Goal: Task Accomplishment & Management: Complete application form

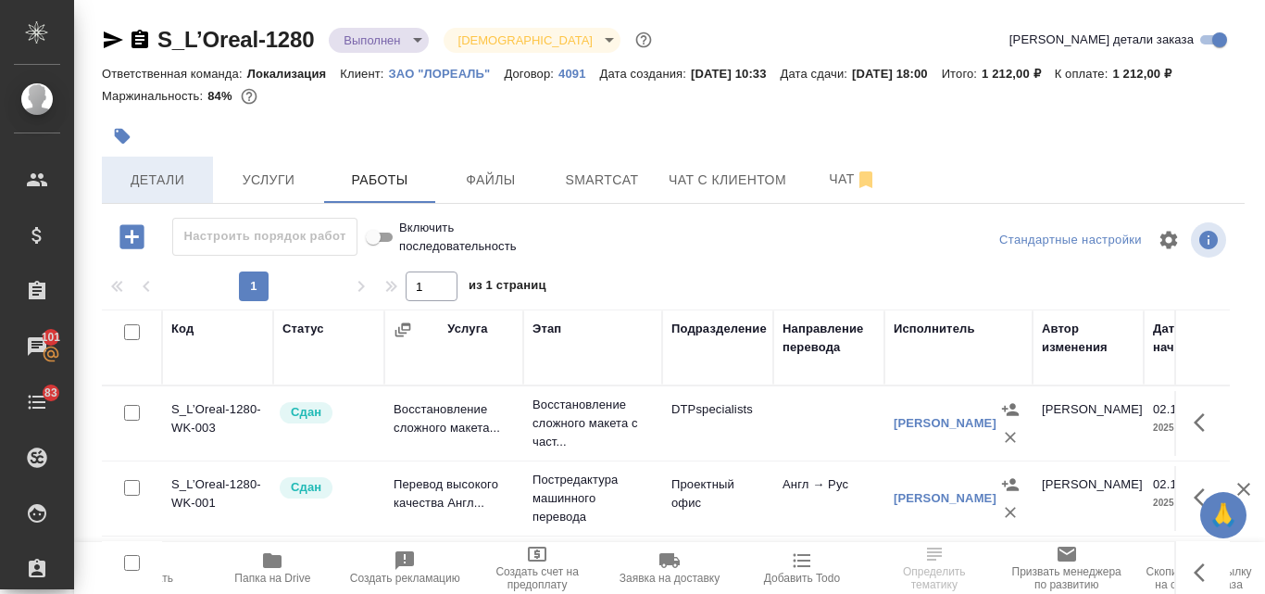
click at [151, 175] on span "Детали" at bounding box center [157, 180] width 89 height 23
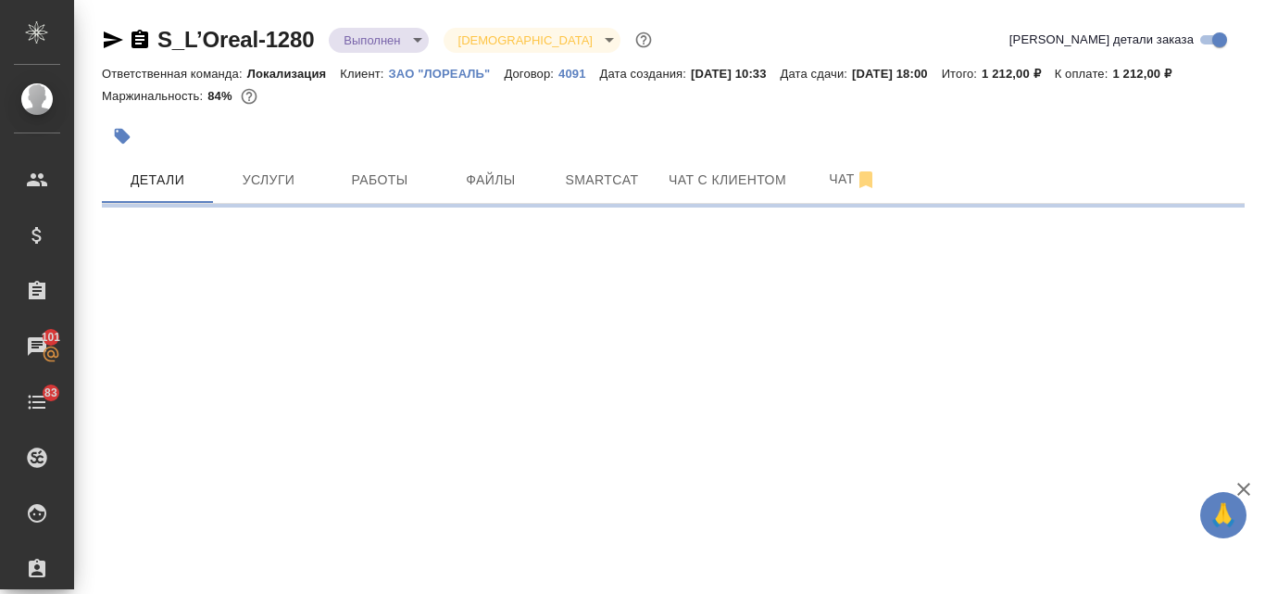
select select "RU"
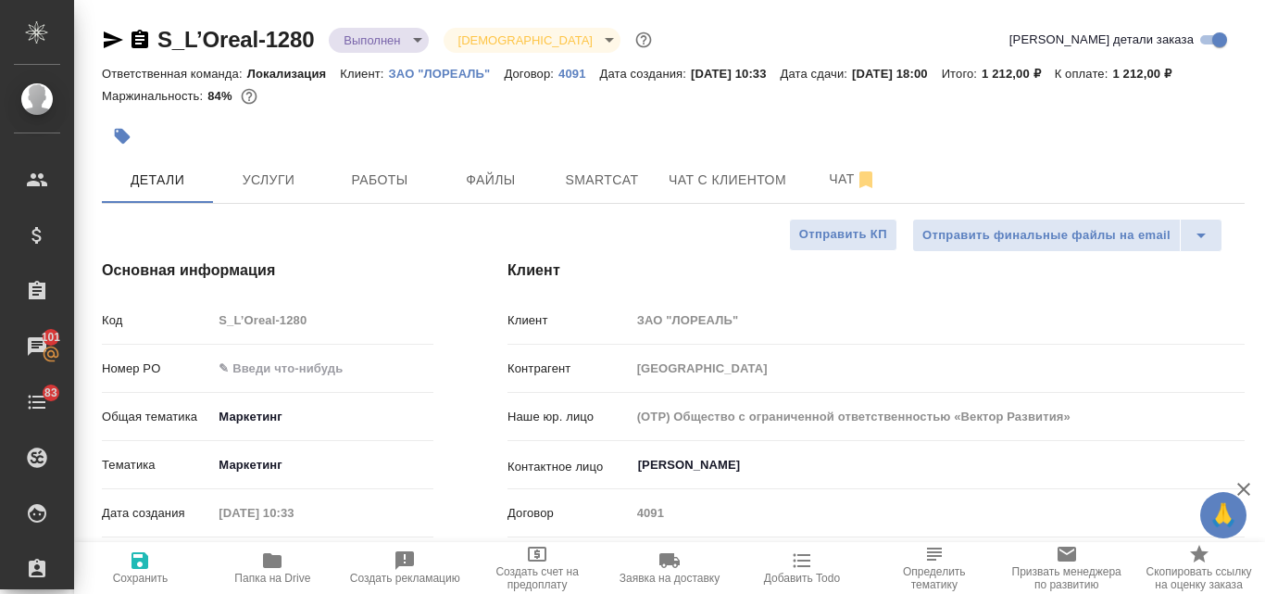
type textarea "x"
click at [277, 558] on icon "button" at bounding box center [272, 560] width 19 height 15
type textarea "x"
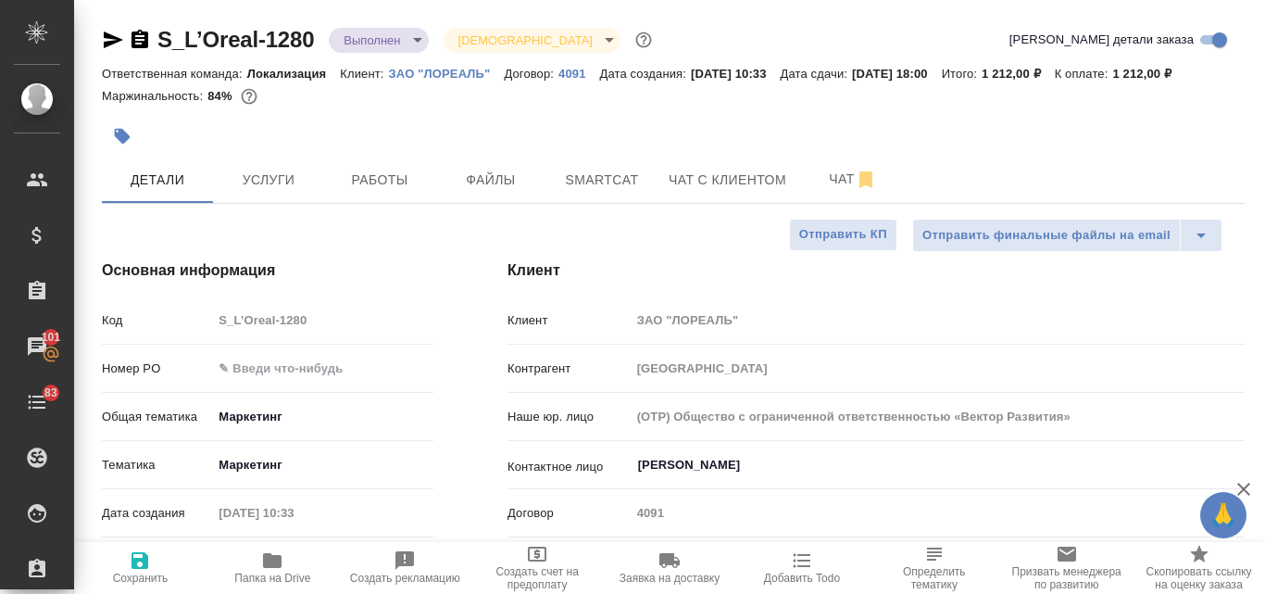
type textarea "x"
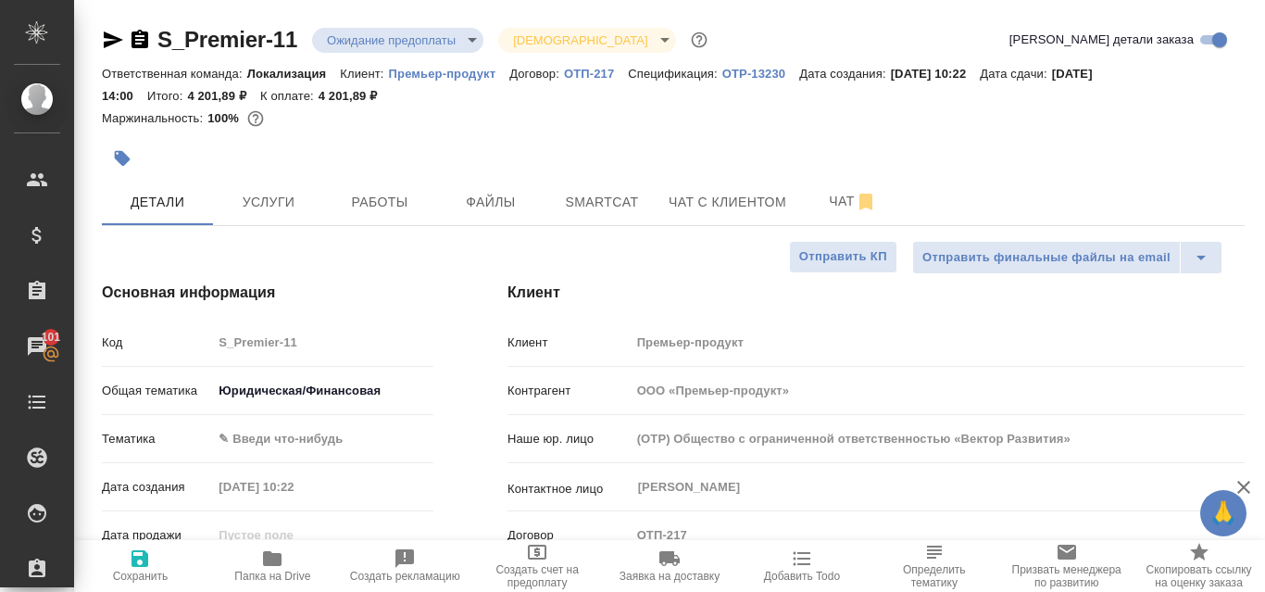
select select "RU"
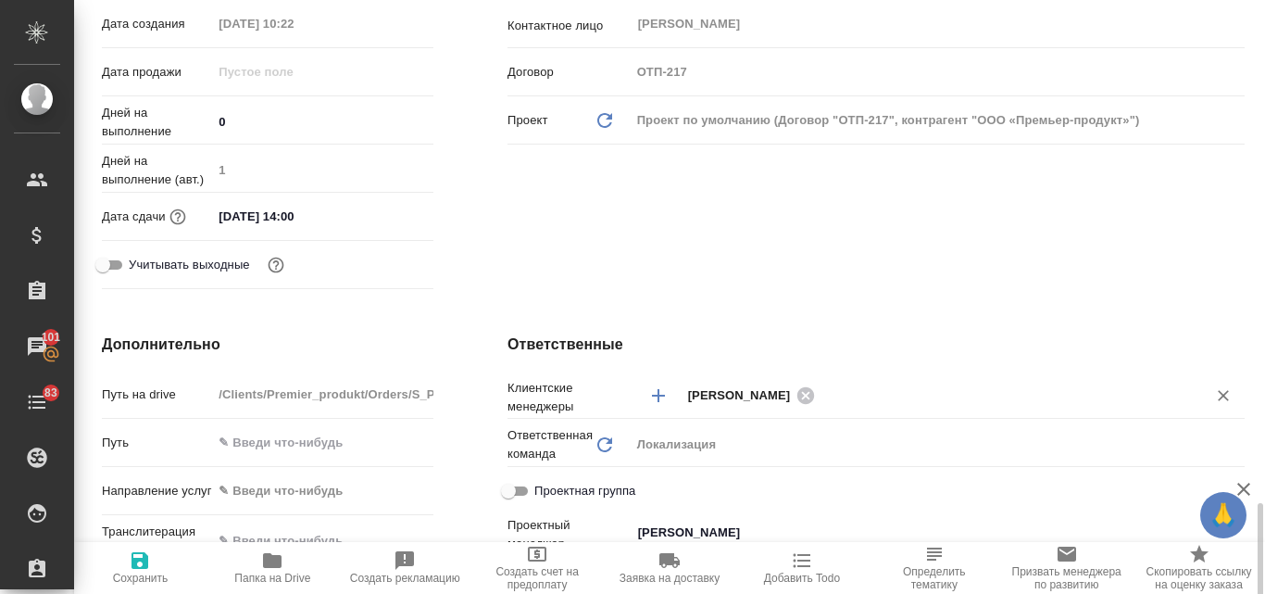
scroll to position [741, 0]
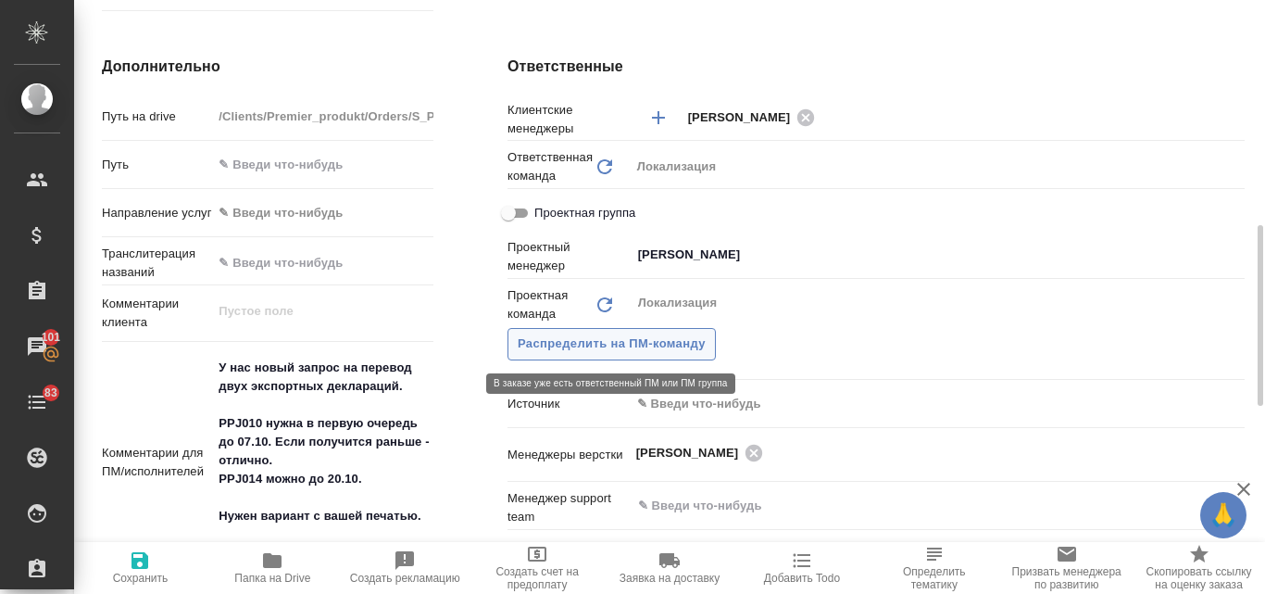
click at [631, 344] on span "Распределить на ПМ-команду" at bounding box center [612, 343] width 188 height 21
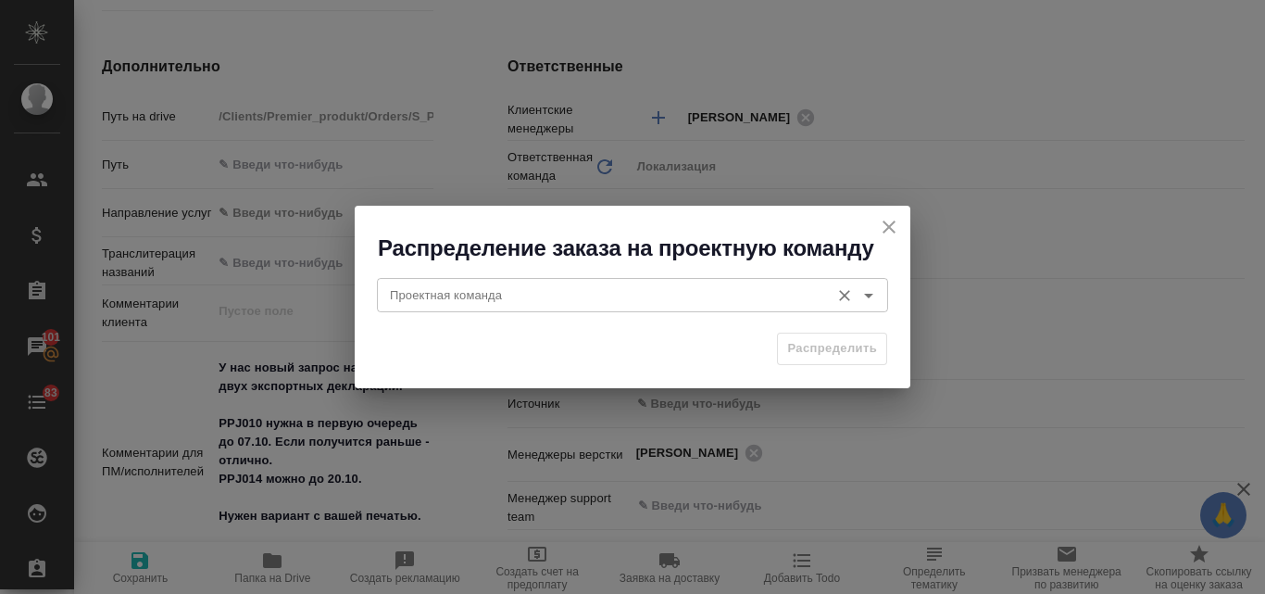
click at [516, 295] on input "Проектная команда" at bounding box center [601, 294] width 438 height 22
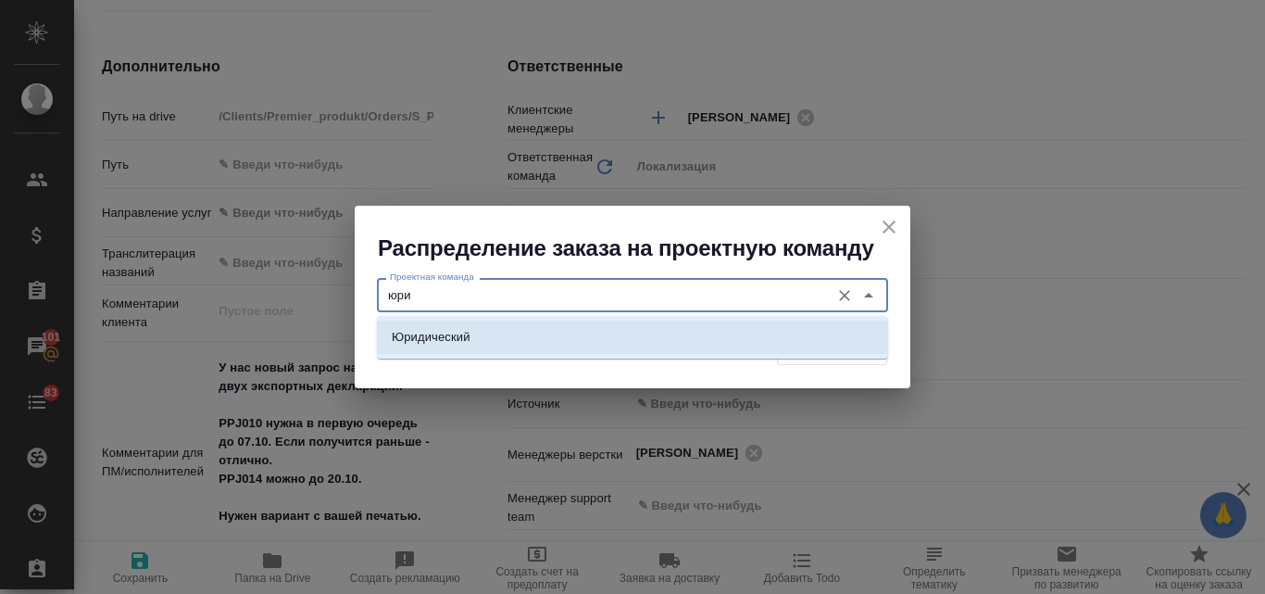
click at [452, 336] on p "Юридический" at bounding box center [431, 337] width 79 height 19
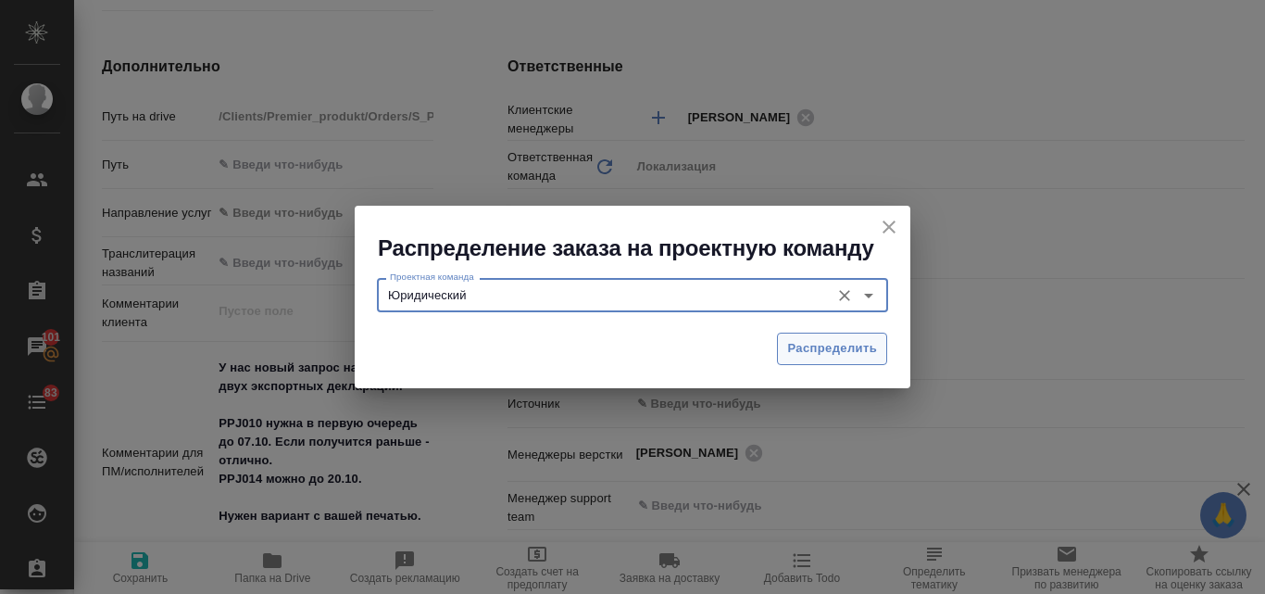
type input "Юридический"
click at [819, 351] on span "Распределить" at bounding box center [832, 348] width 90 height 21
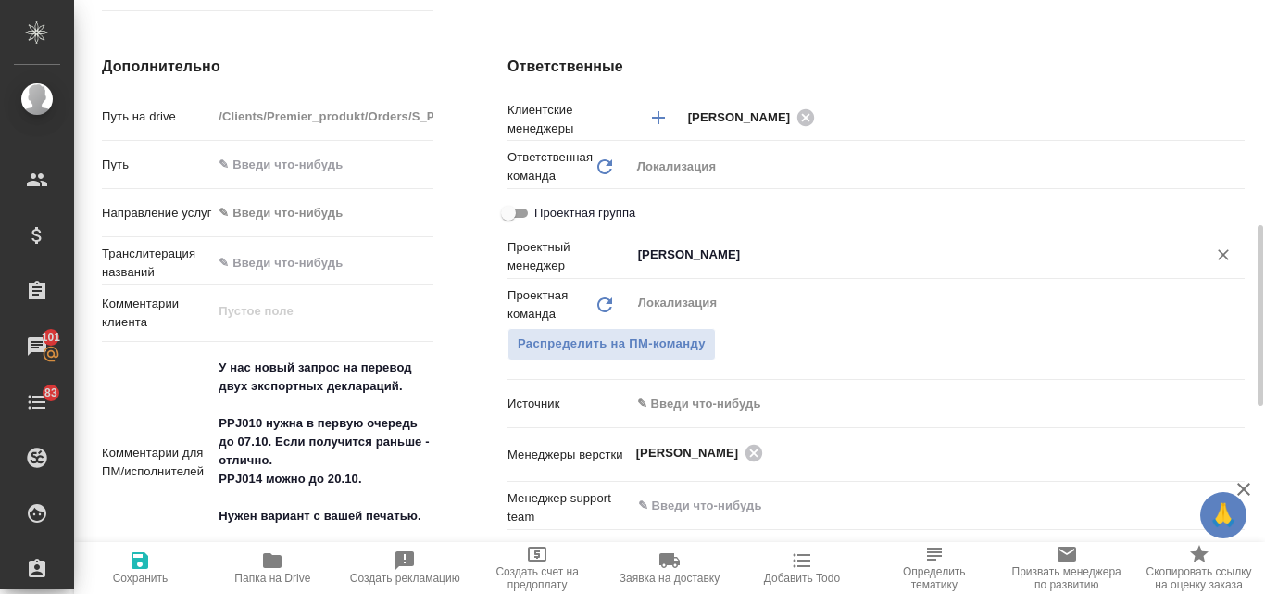
click at [1221, 256] on icon "Очистить" at bounding box center [1223, 254] width 19 height 19
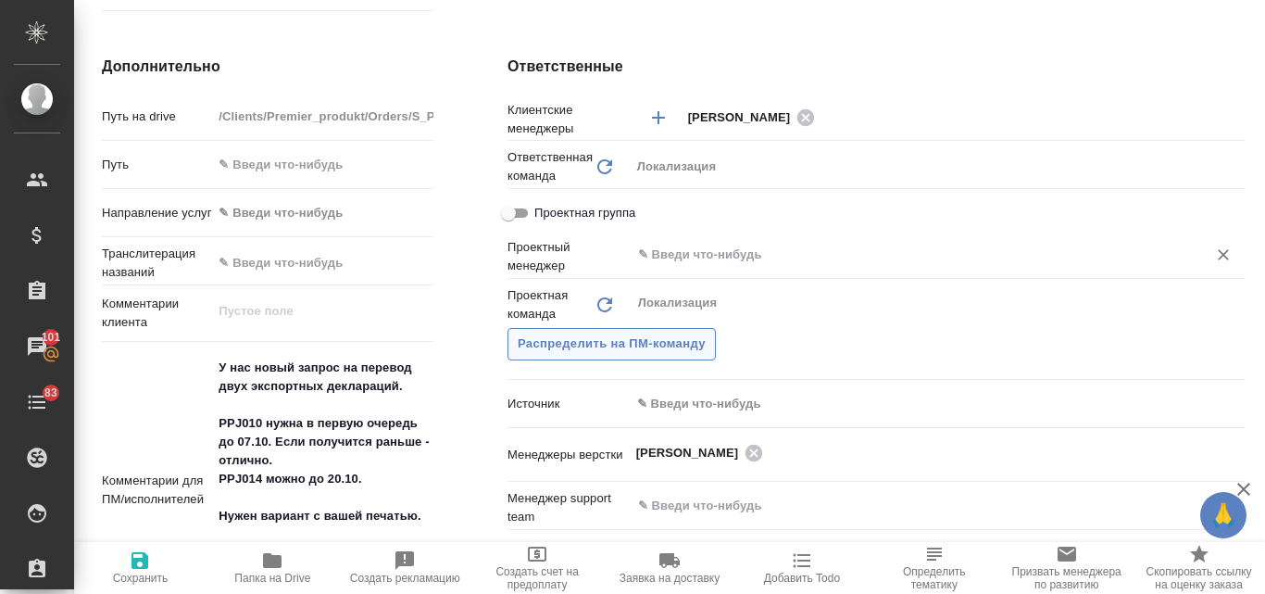
click at [619, 339] on span "Распределить на ПМ-команду" at bounding box center [612, 343] width 188 height 21
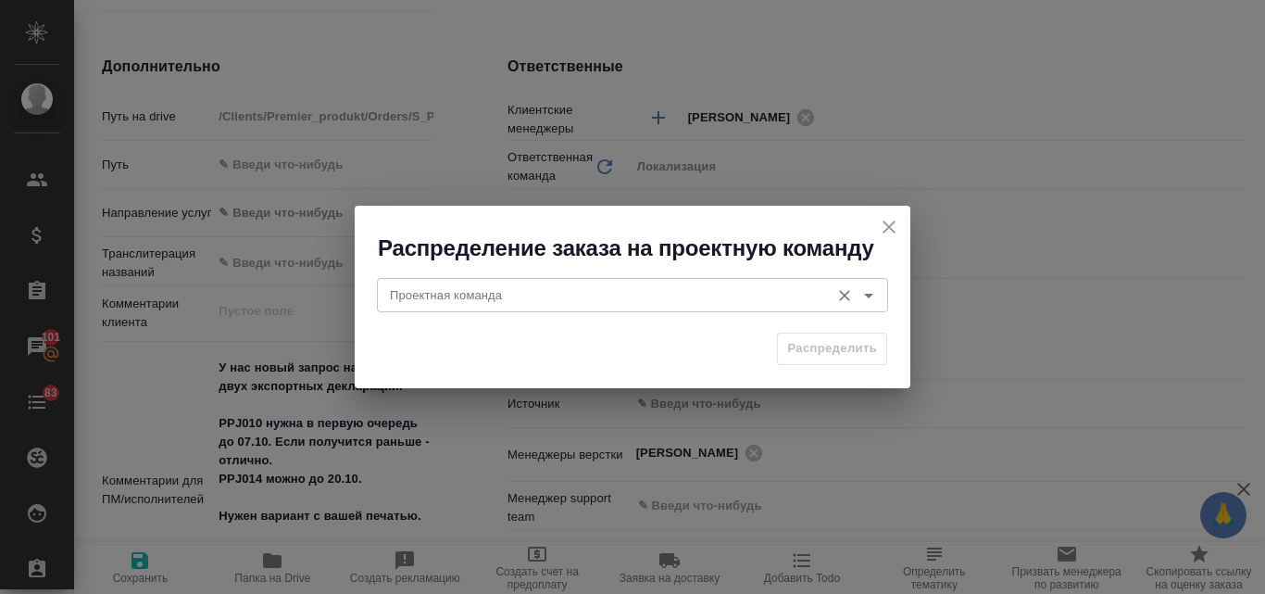
click at [507, 301] on input "Проектная команда" at bounding box center [601, 294] width 438 height 22
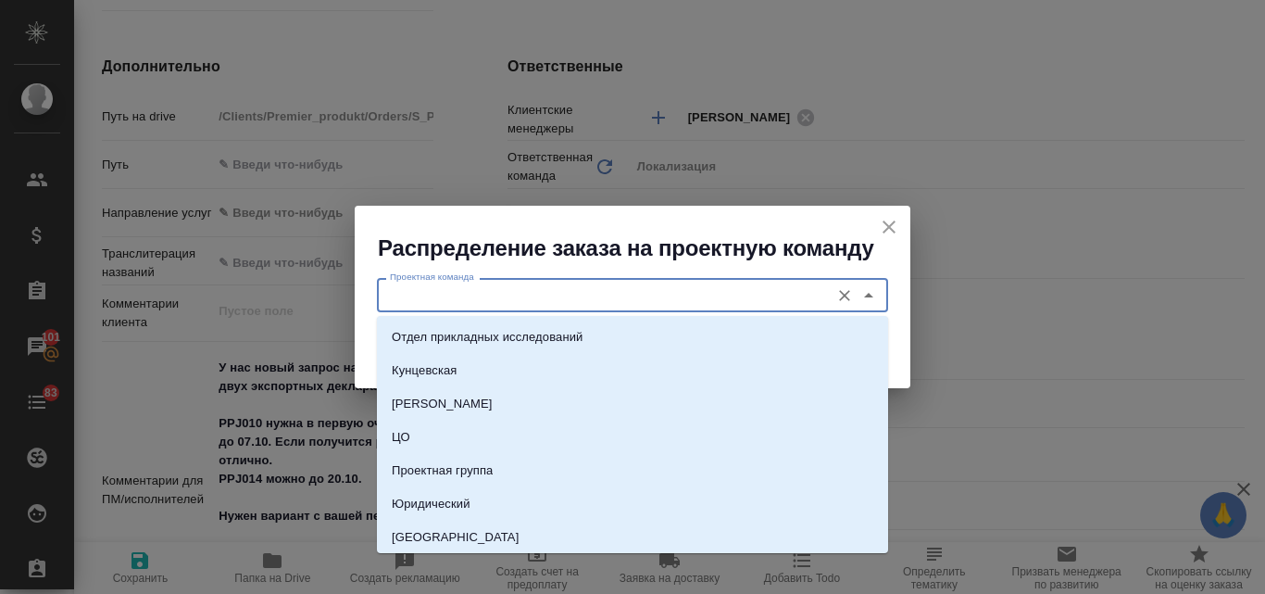
type input "ю"
type input "Третьякова Ольга"
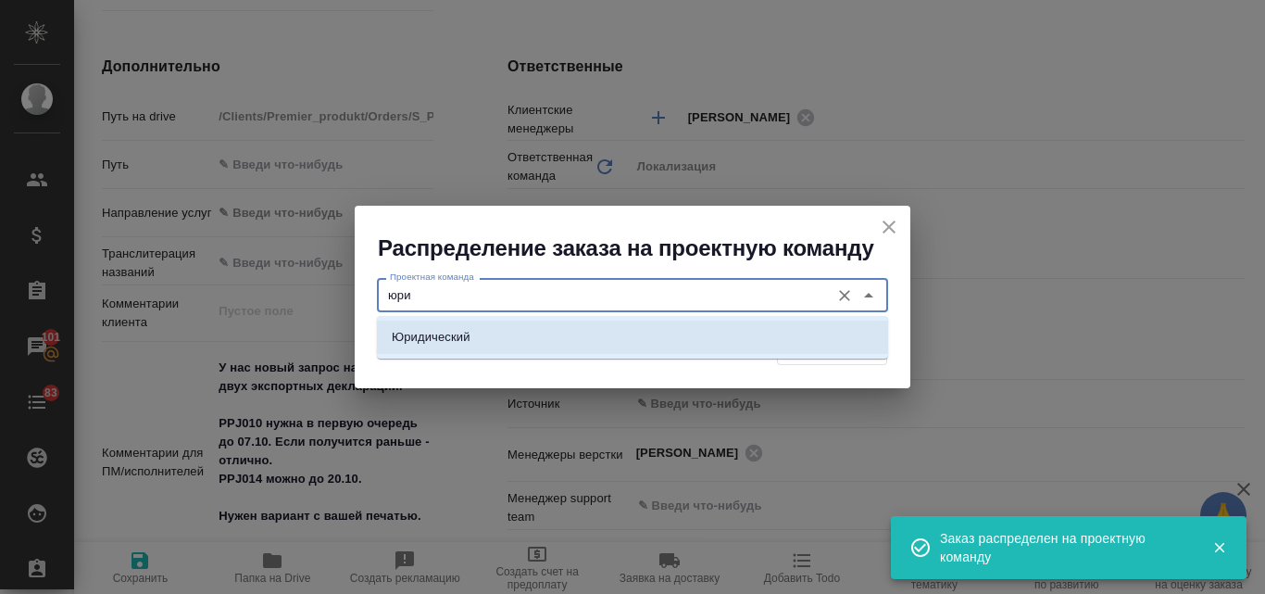
click at [473, 346] on li "Юридический" at bounding box center [632, 336] width 511 height 33
type input "Юридический"
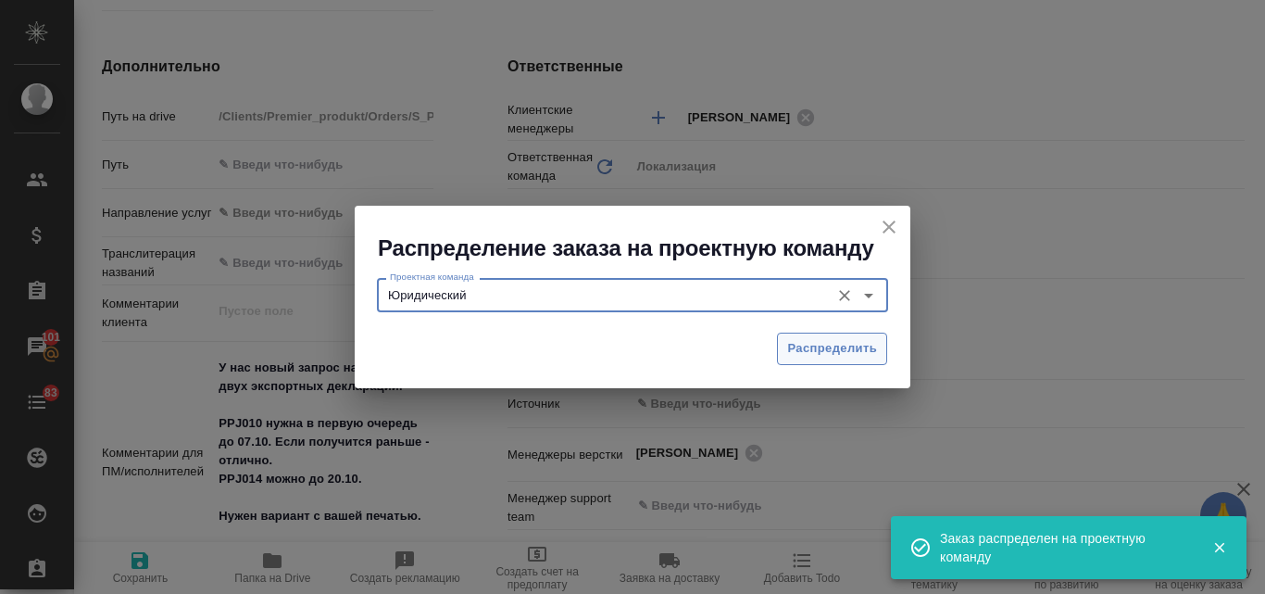
click at [815, 344] on span "Распределить" at bounding box center [832, 348] width 90 height 21
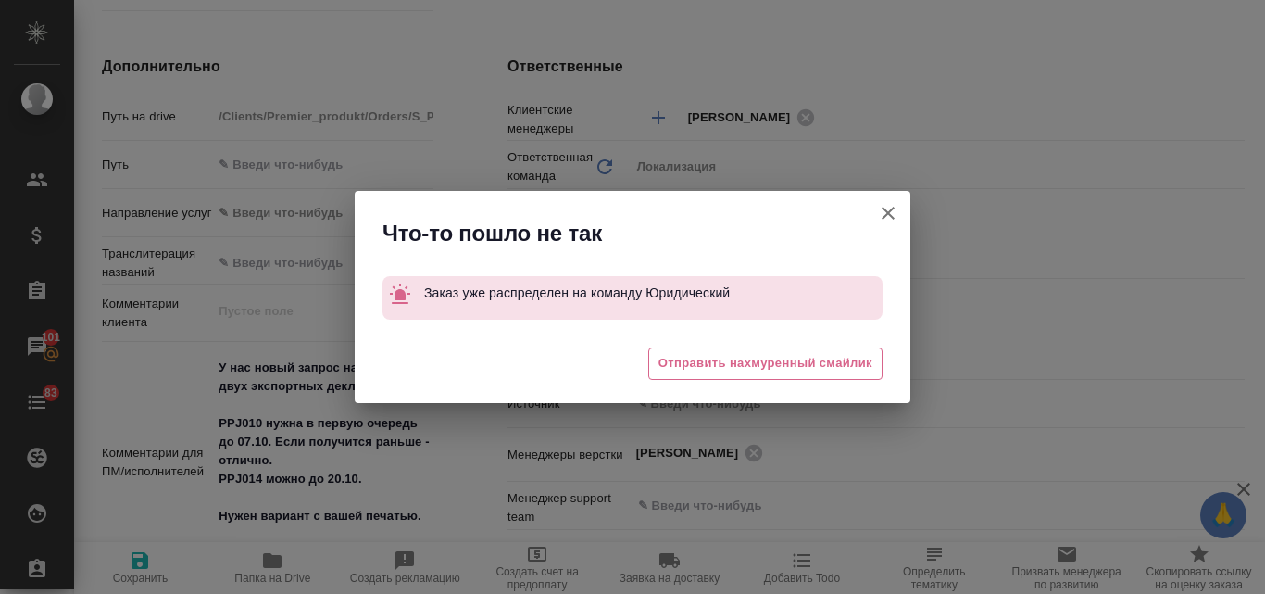
click at [889, 216] on icon "button" at bounding box center [888, 213] width 22 height 22
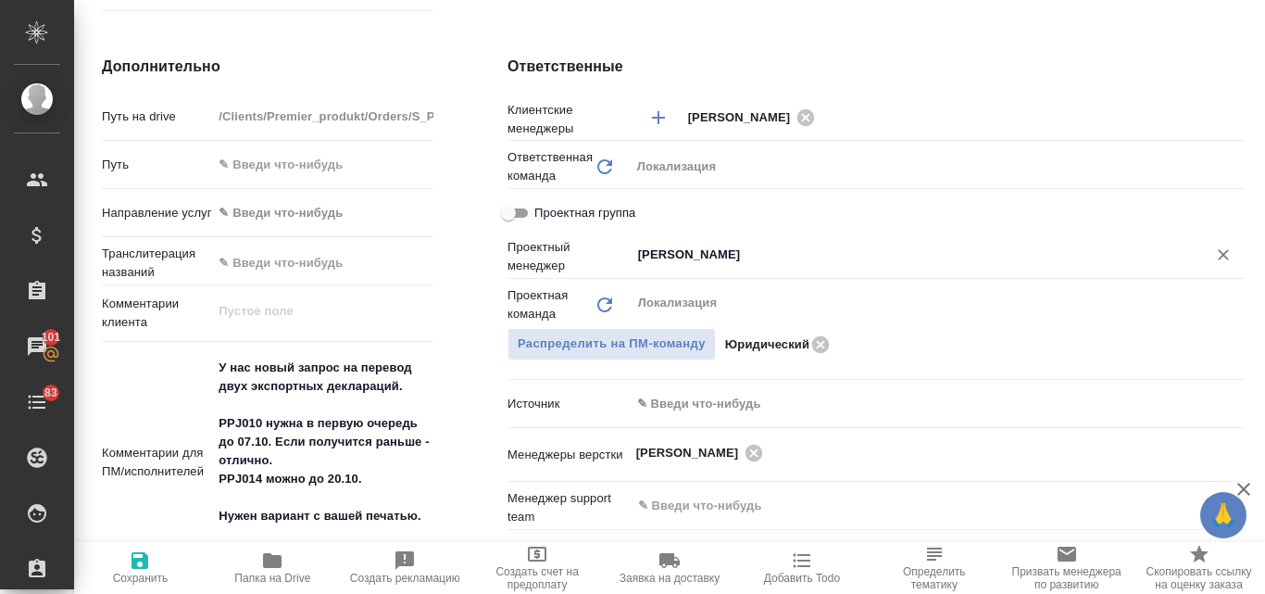
click at [1218, 251] on icon "Очистить" at bounding box center [1223, 254] width 19 height 19
click at [136, 566] on icon "button" at bounding box center [139, 560] width 17 height 17
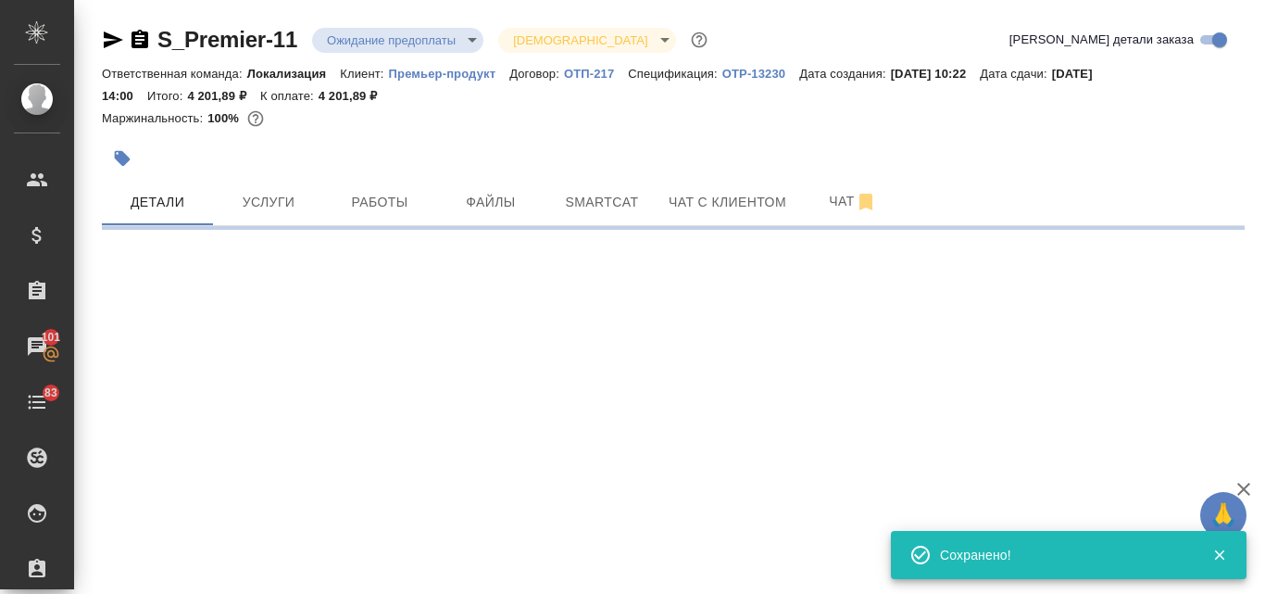
scroll to position [0, 0]
select select "RU"
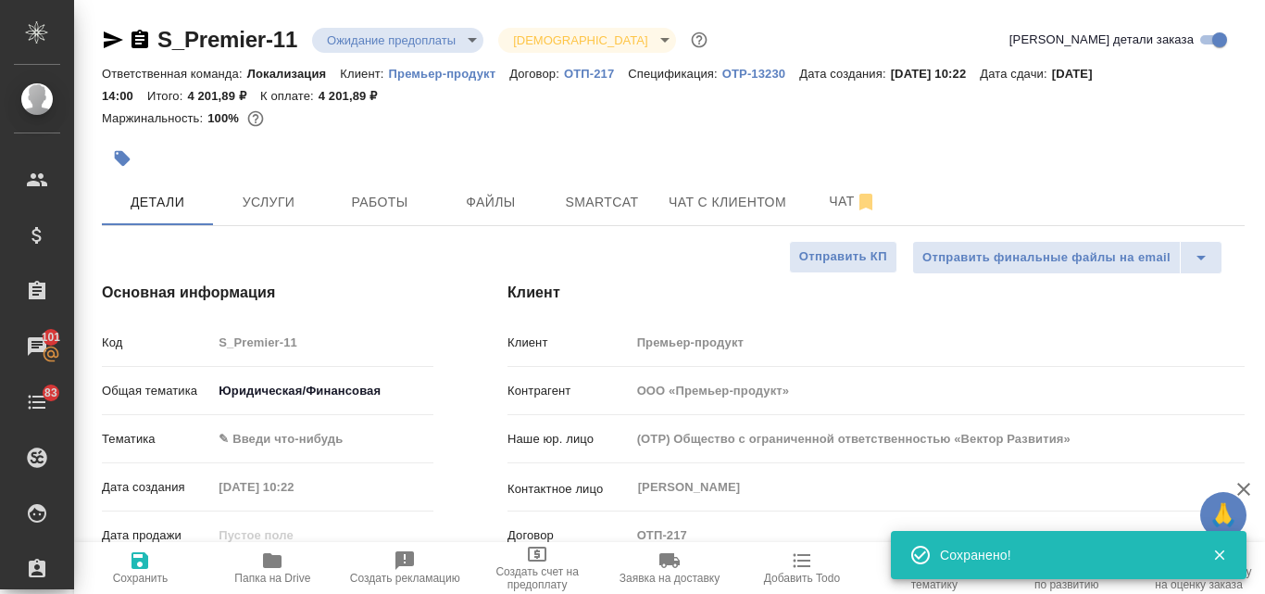
type textarea "x"
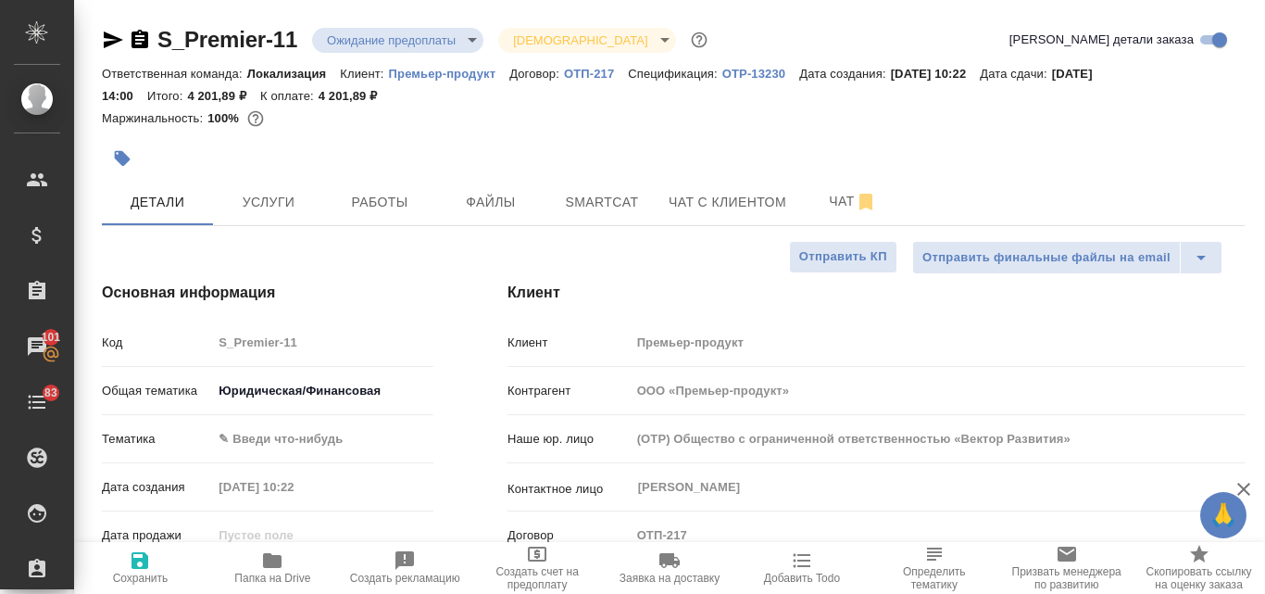
click at [470, 38] on body "🙏 .cls-1 fill:#fff; AWATERA Valyaeva Anna Клиенты Спецификации Заказы 101 Чаты …" at bounding box center [632, 297] width 1265 height 594
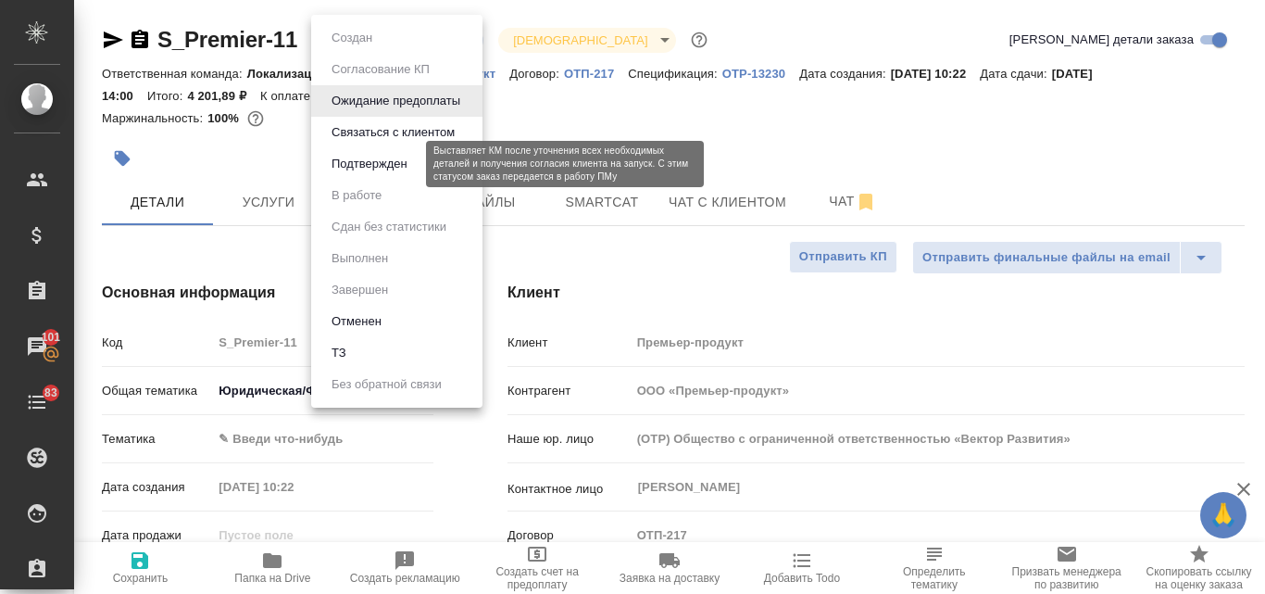
click at [400, 165] on button "Подтвержден" at bounding box center [369, 164] width 87 height 20
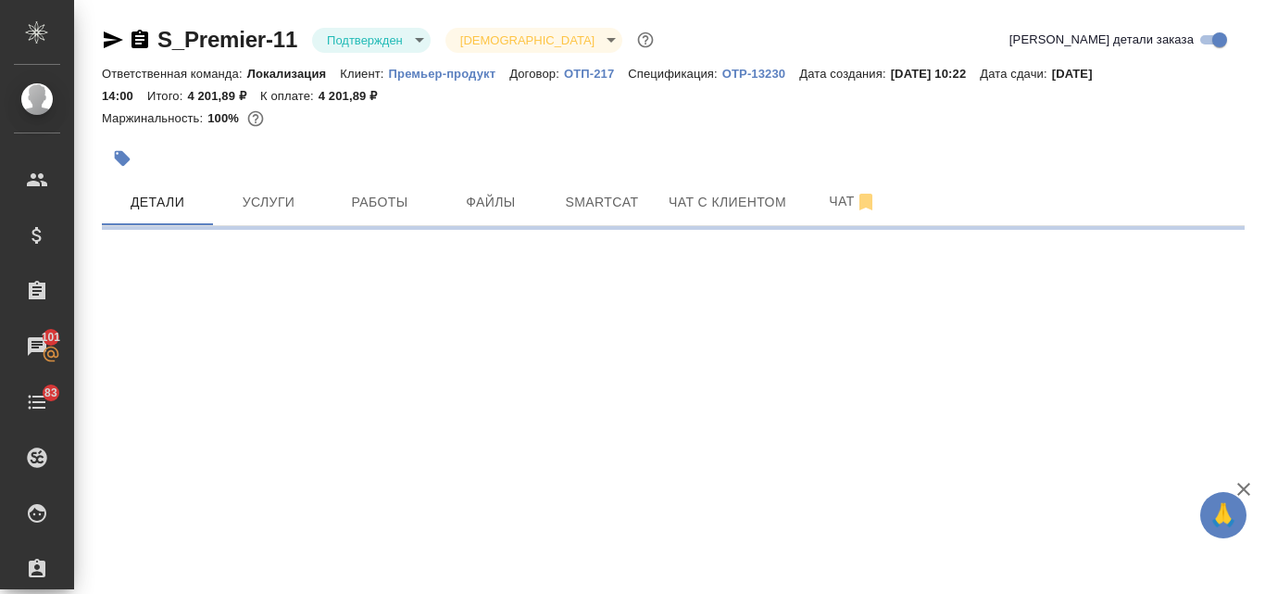
select select "RU"
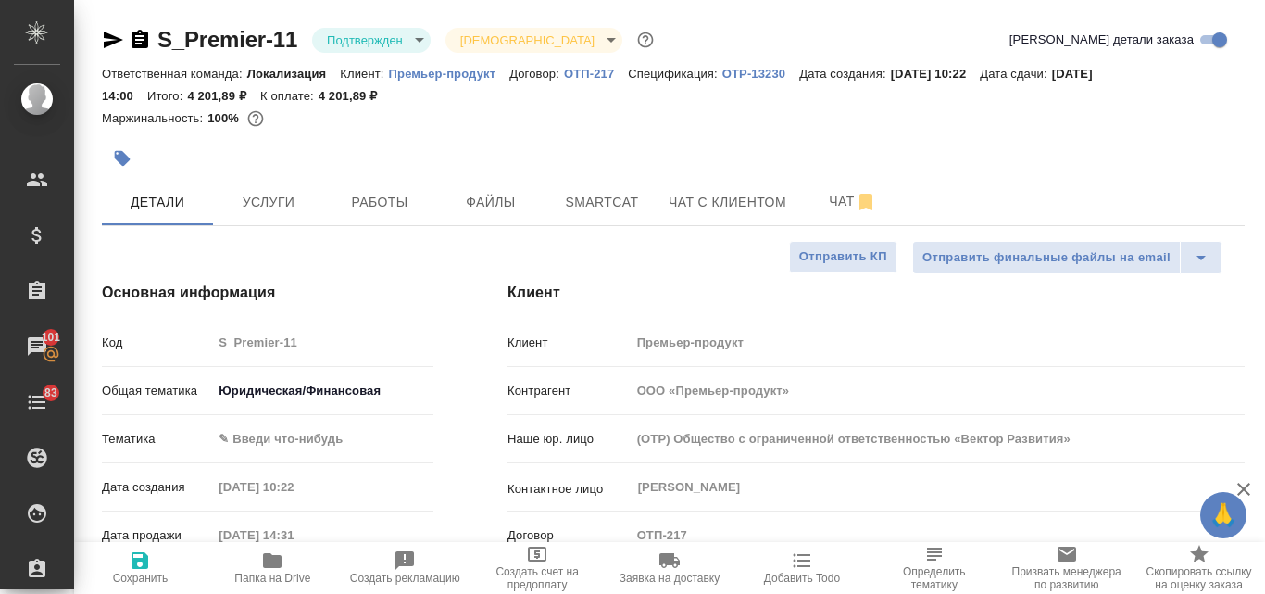
type textarea "x"
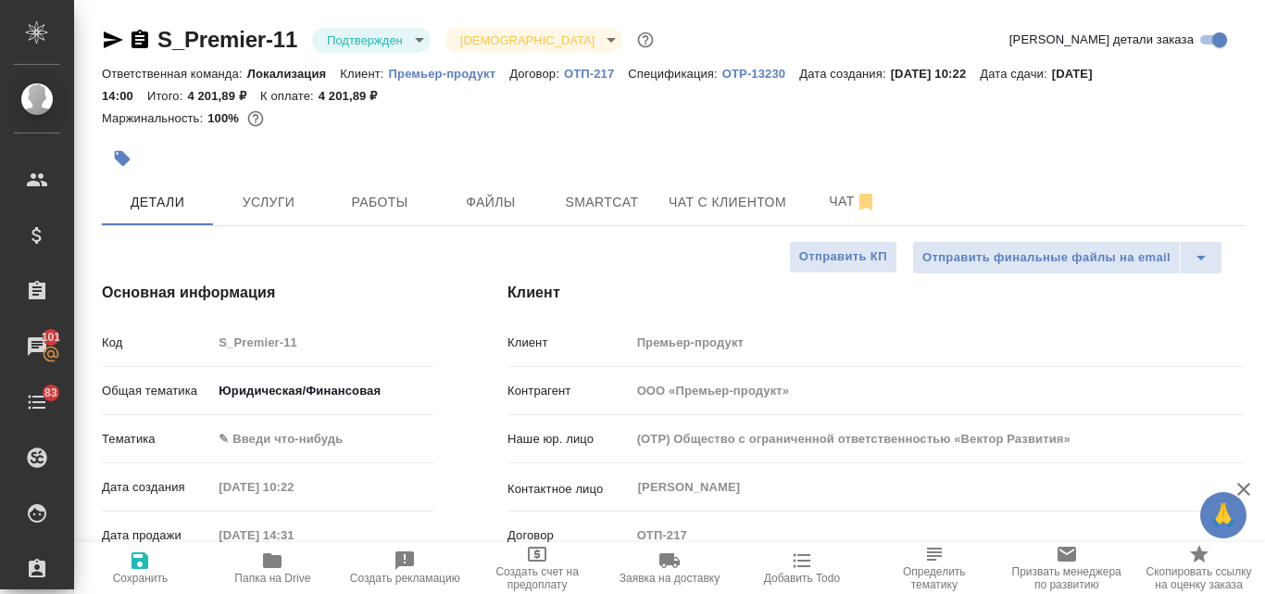
type textarea "x"
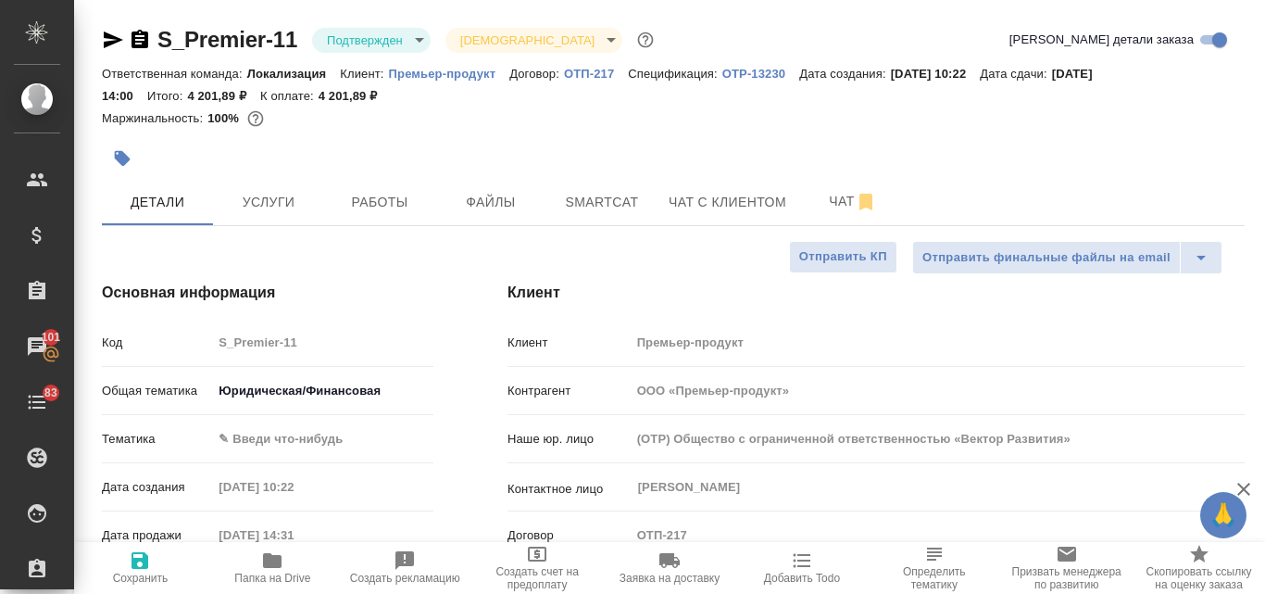
type textarea "x"
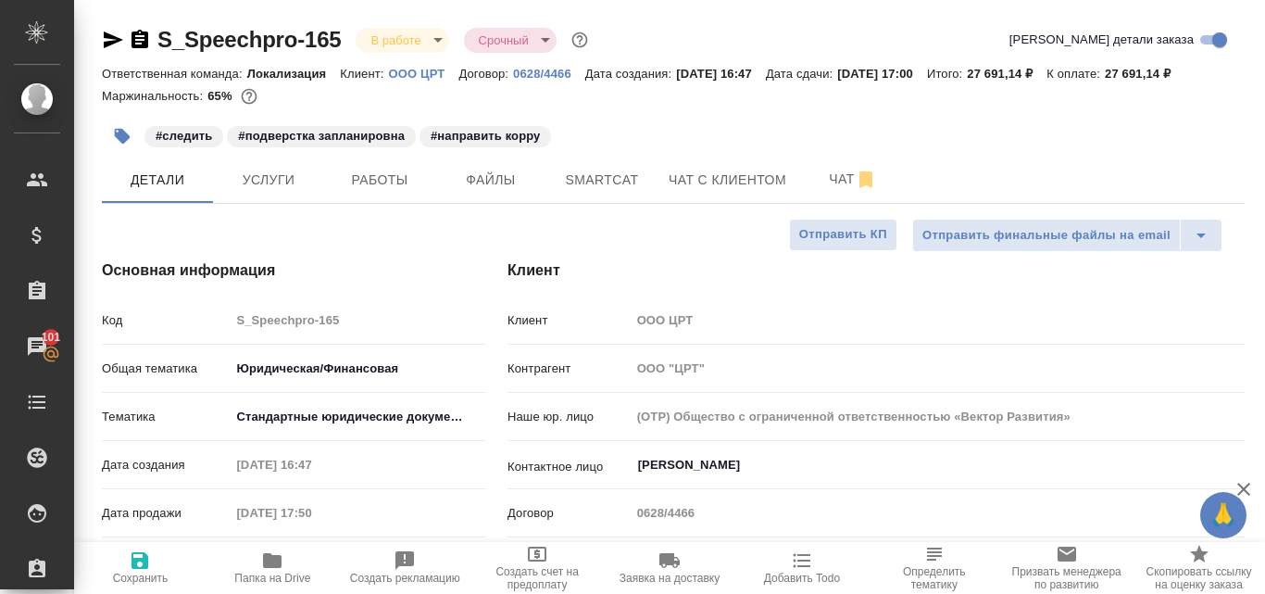
select select "RU"
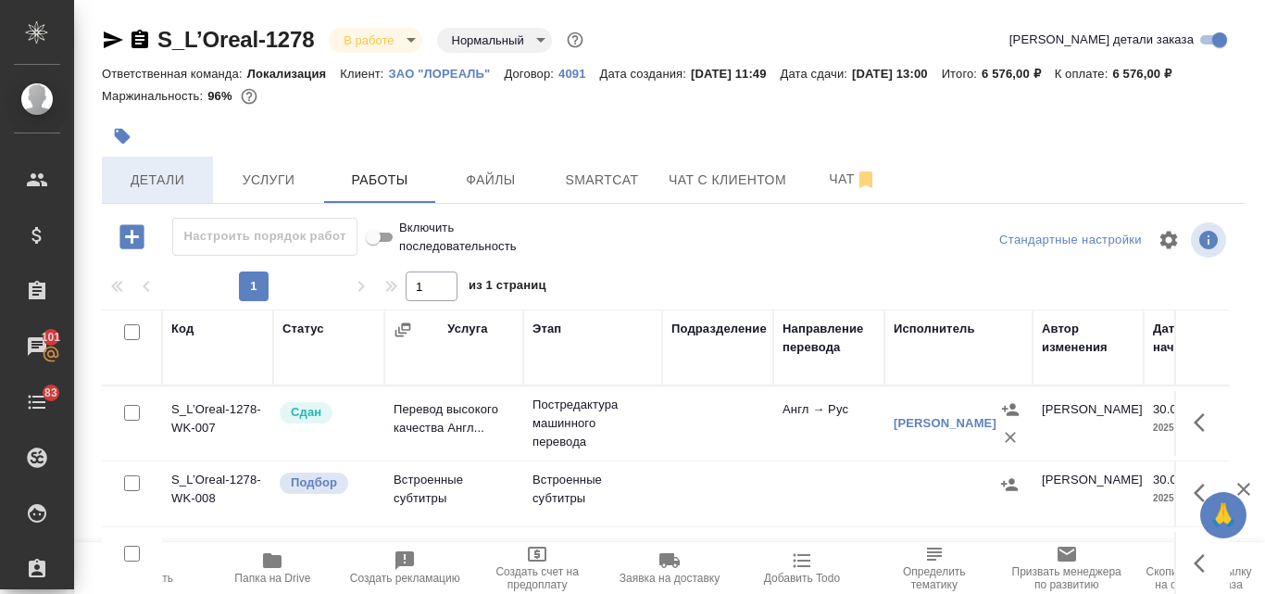
click at [181, 192] on span "Детали" at bounding box center [157, 180] width 89 height 23
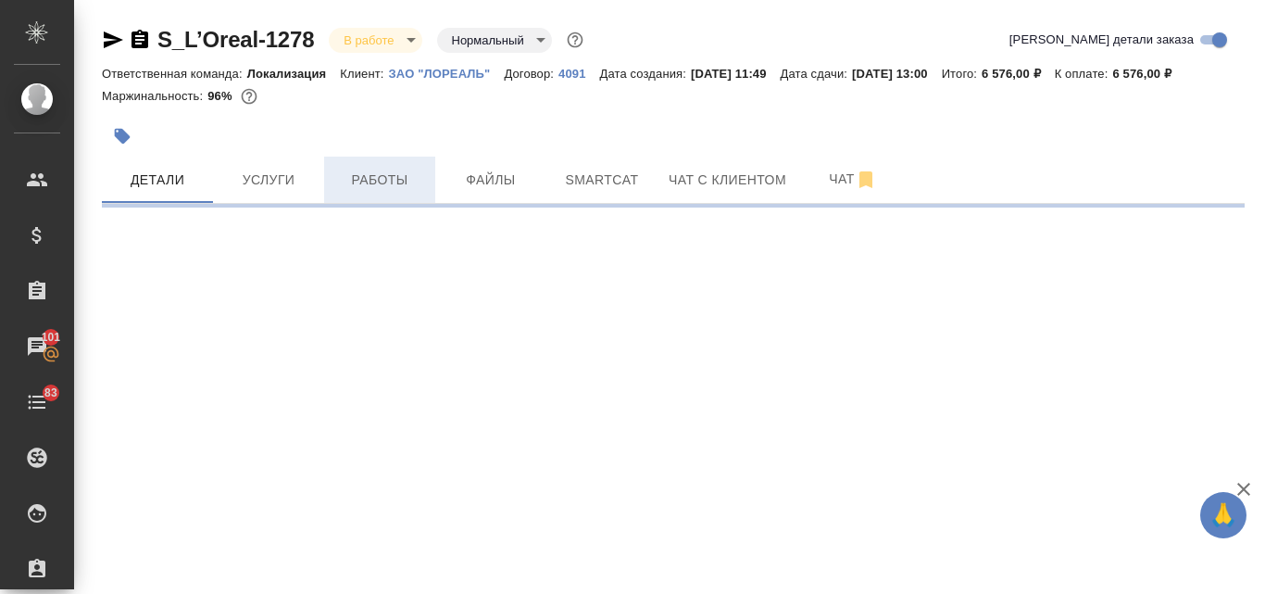
select select "RU"
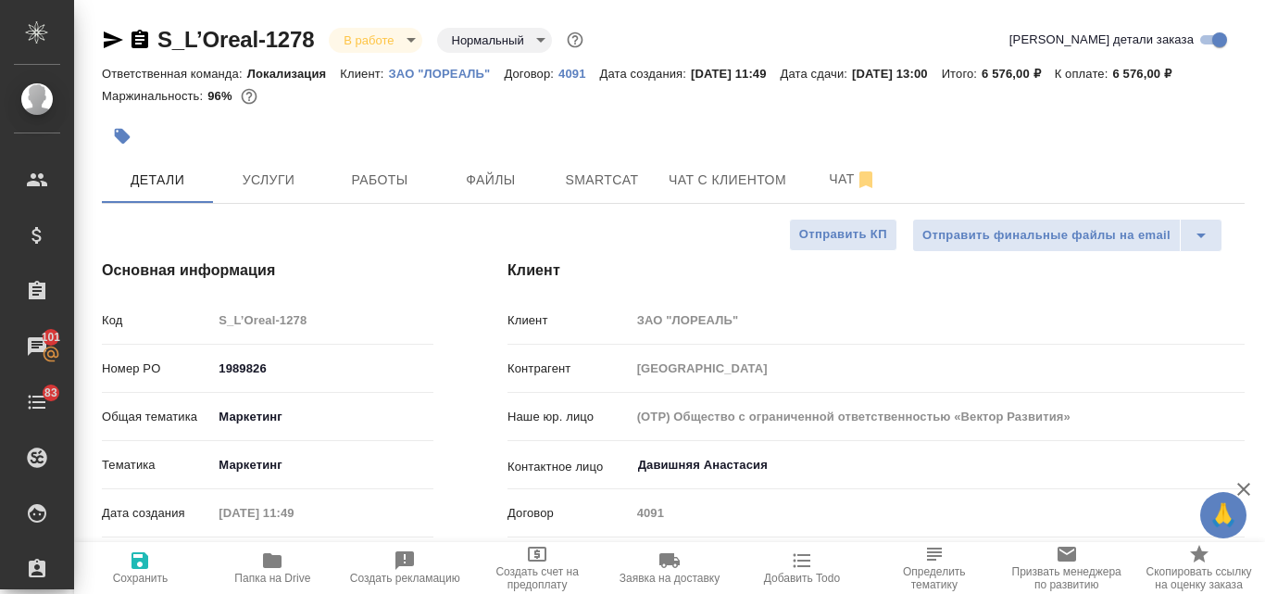
type textarea "x"
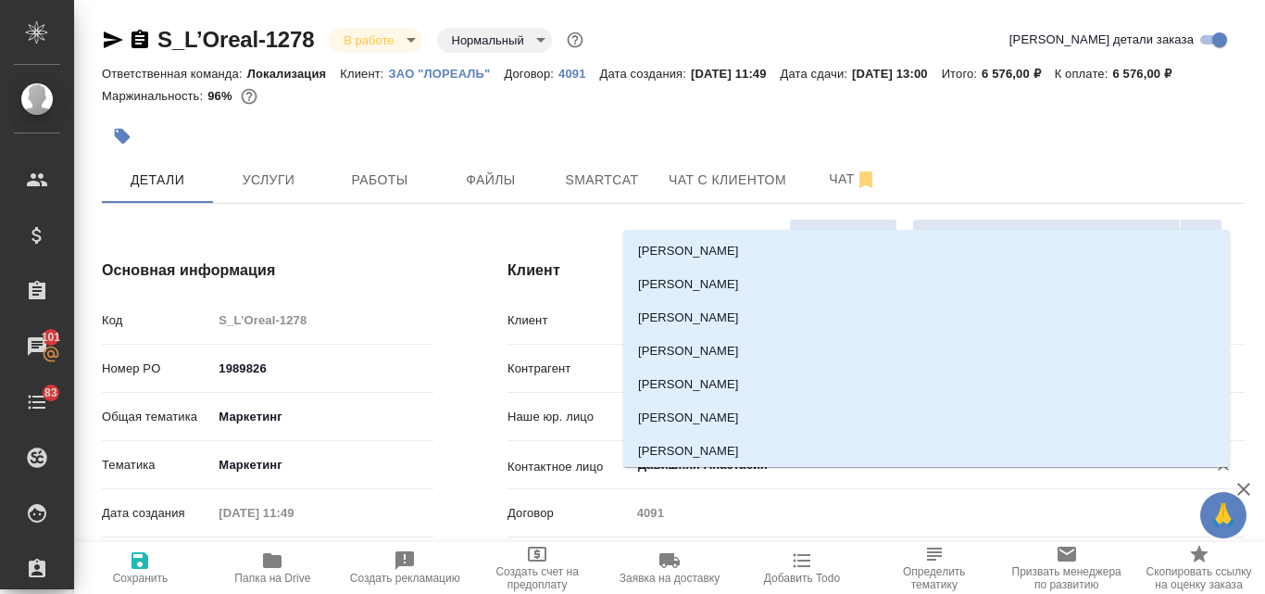
drag, startPoint x: 644, startPoint y: 487, endPoint x: 617, endPoint y: 481, distance: 27.6
click at [617, 481] on div "Контактное лицо Давишняя Анастасия ​" at bounding box center [875, 464] width 737 height 32
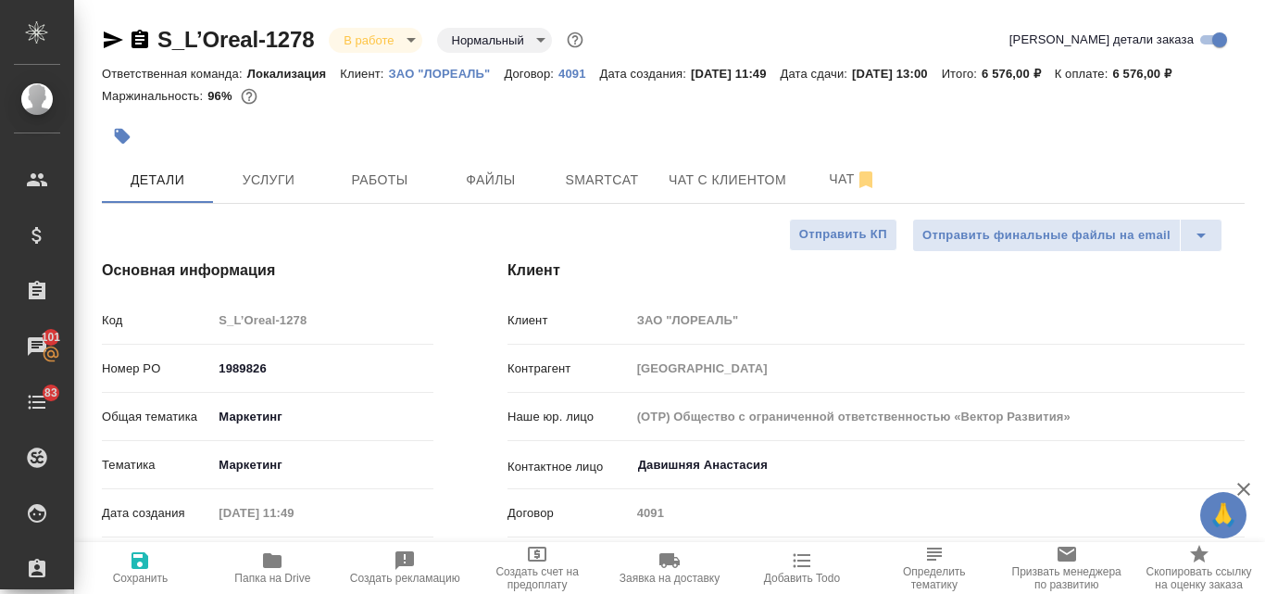
type textarea "x"
